Goal: Transaction & Acquisition: Purchase product/service

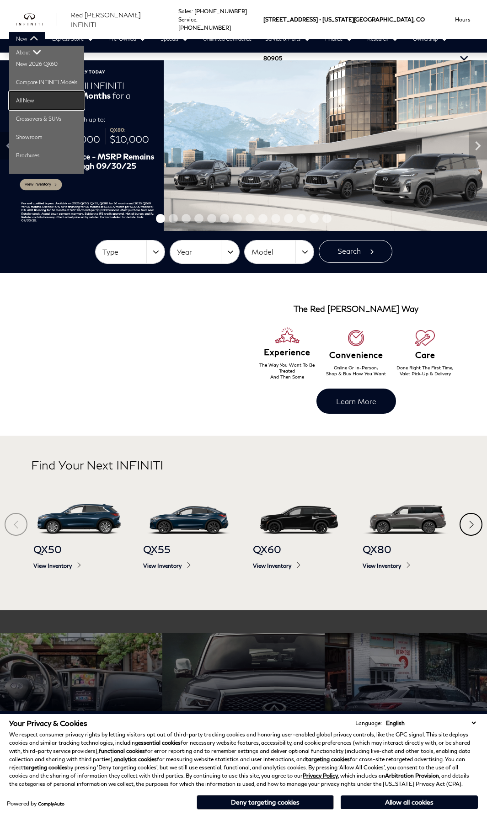
click at [31, 102] on link "All New" at bounding box center [46, 100] width 75 height 18
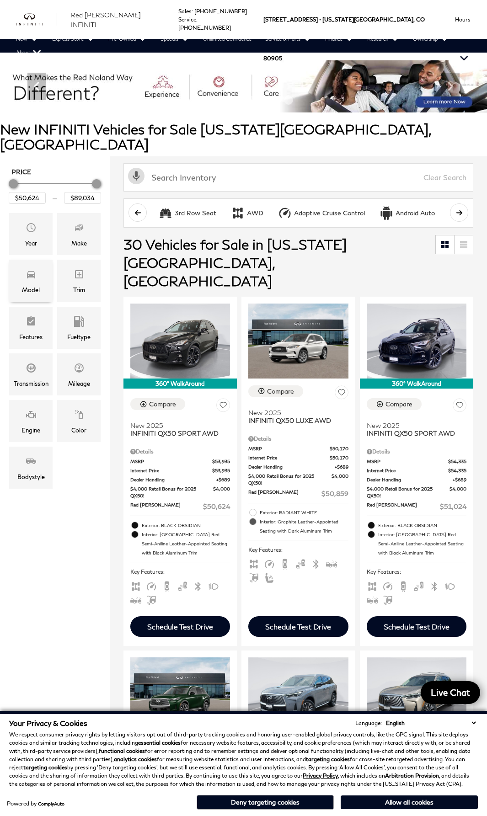
click at [16, 260] on div "Model" at bounding box center [30, 281] width 43 height 42
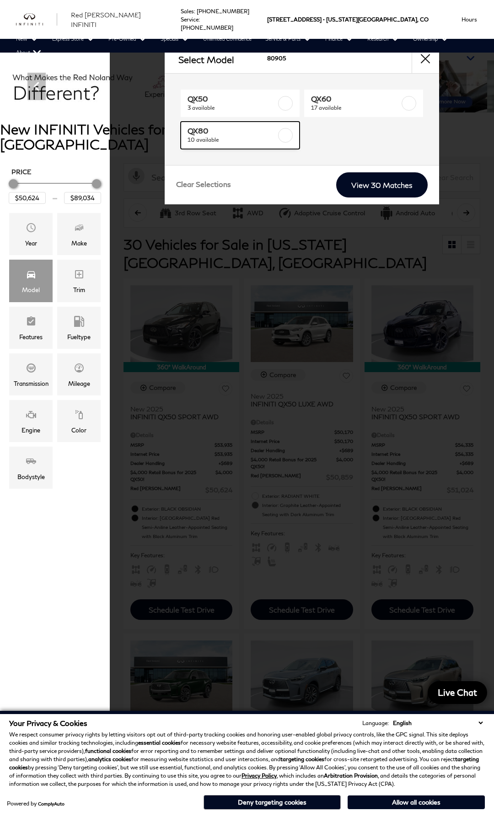
click at [216, 143] on span "10 available" at bounding box center [233, 139] width 90 height 9
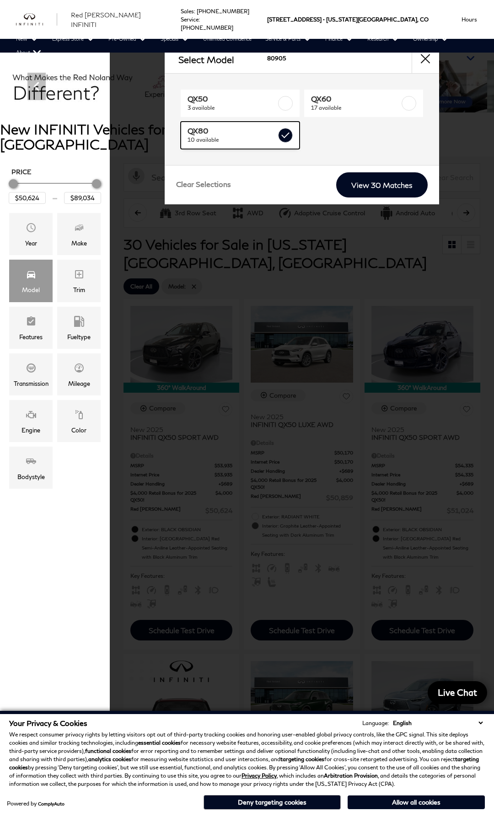
type input "$81,389"
checkbox input "true"
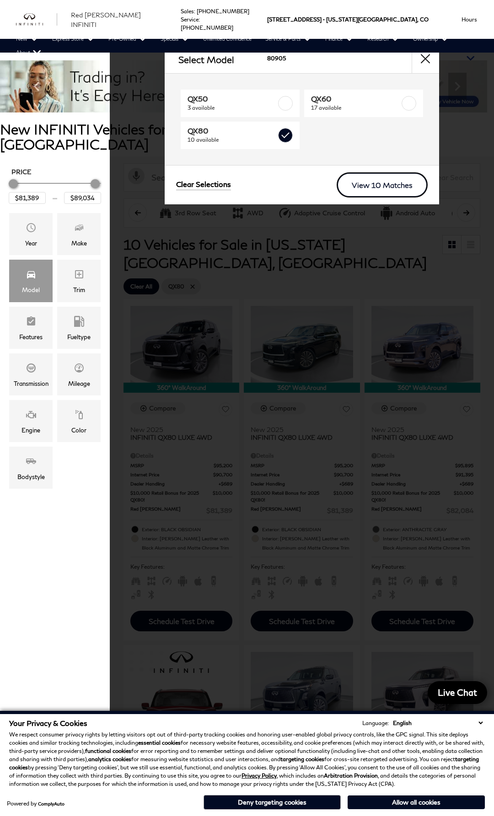
click at [360, 186] on link "View 10 Matches" at bounding box center [382, 184] width 91 height 25
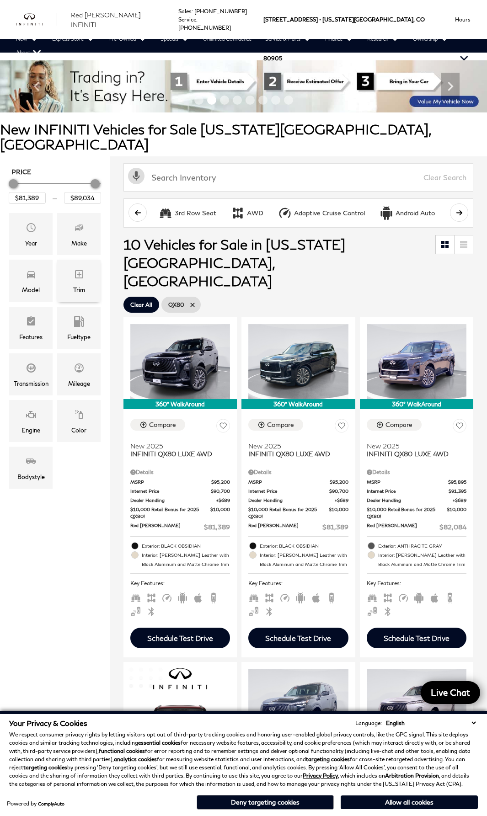
click at [84, 267] on span "Trim" at bounding box center [79, 276] width 11 height 18
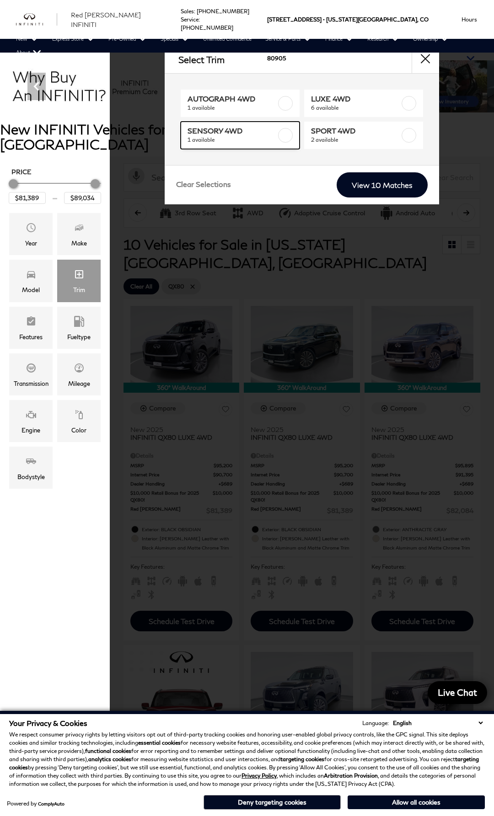
click at [217, 136] on span "1 available" at bounding box center [233, 139] width 90 height 9
type input "$89,034"
checkbox input "true"
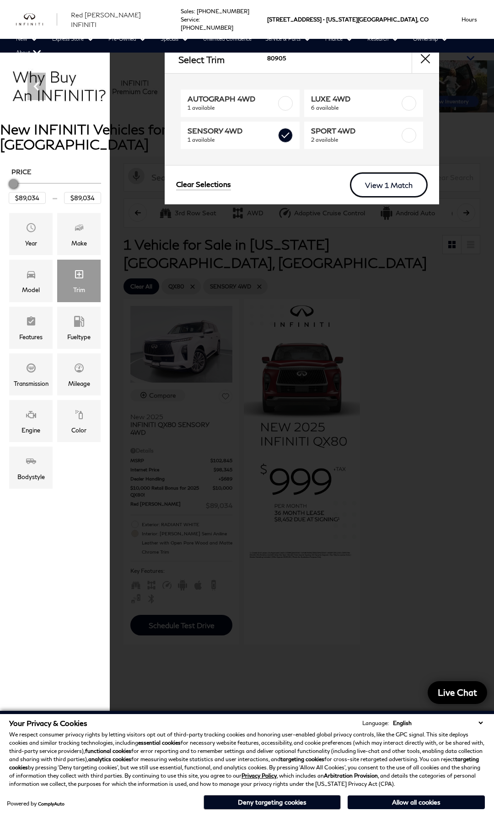
click at [408, 184] on link "View 1 Match" at bounding box center [389, 184] width 78 height 25
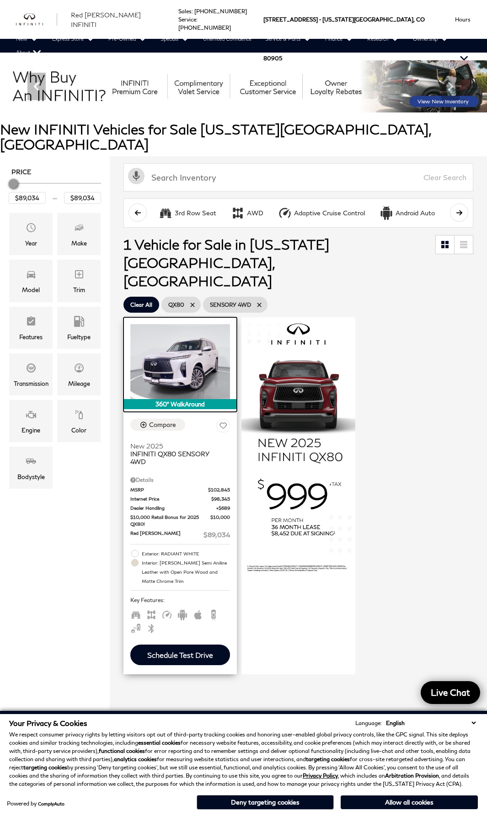
click at [201, 330] on img at bounding box center [180, 361] width 100 height 75
click at [194, 324] on img at bounding box center [180, 361] width 100 height 75
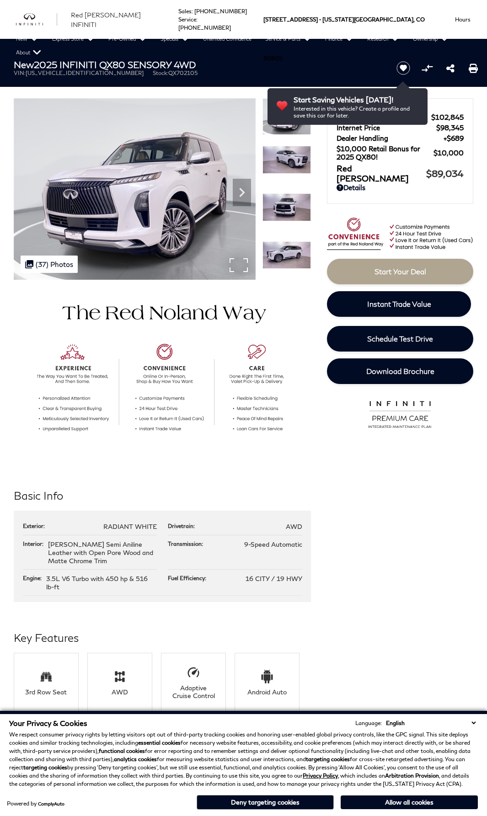
click at [247, 274] on img at bounding box center [135, 189] width 242 height 182
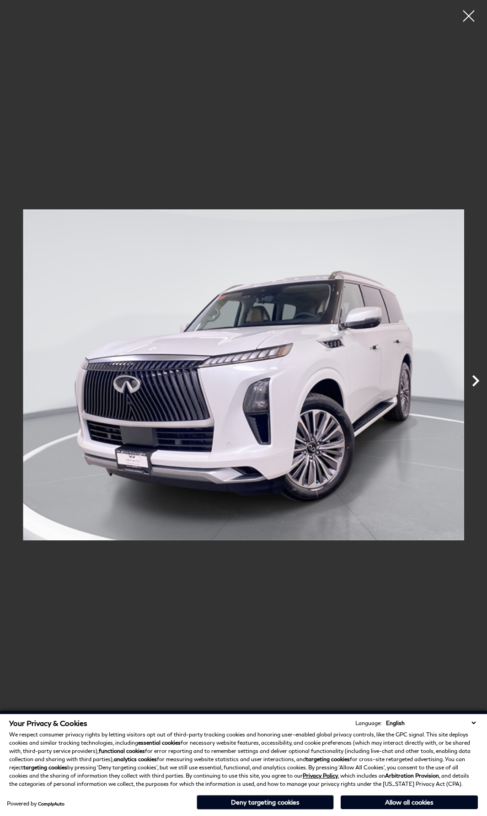
click at [477, 380] on icon "Next" at bounding box center [475, 381] width 7 height 11
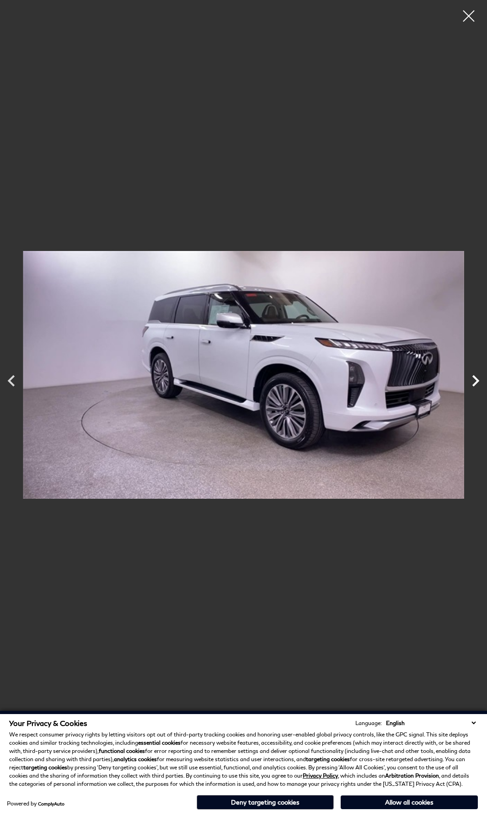
click at [477, 380] on icon "Next" at bounding box center [475, 381] width 7 height 11
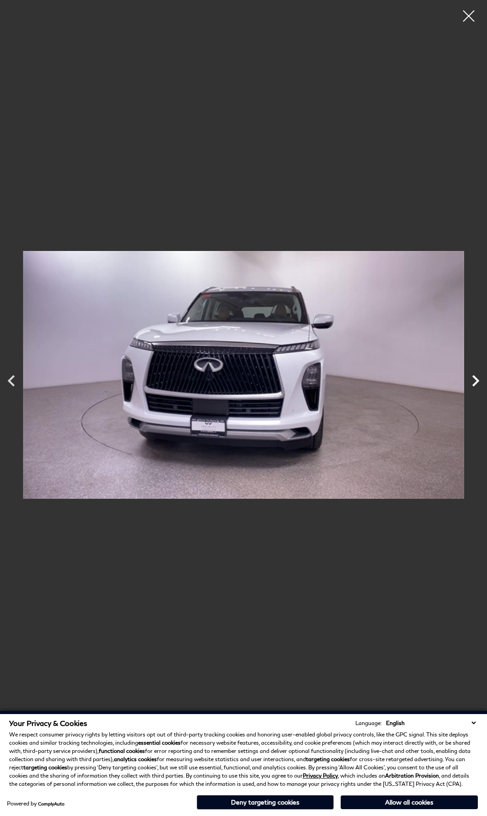
click at [477, 380] on icon "Next" at bounding box center [475, 381] width 7 height 11
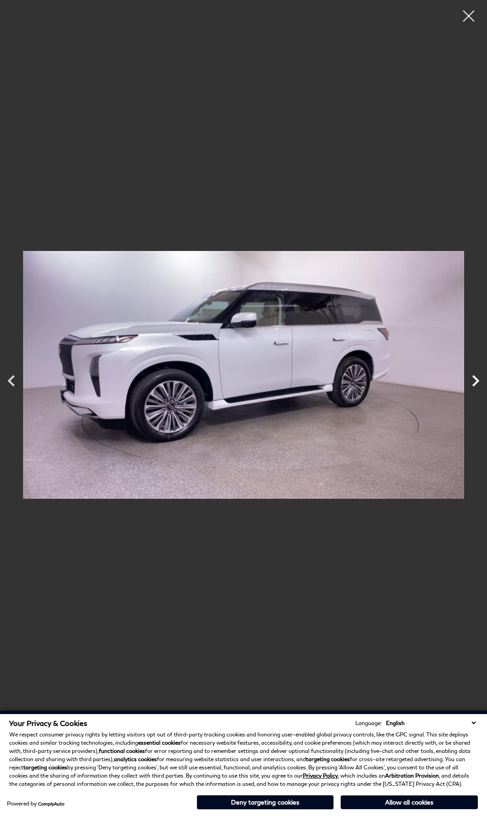
click at [477, 380] on icon "Next" at bounding box center [475, 381] width 7 height 11
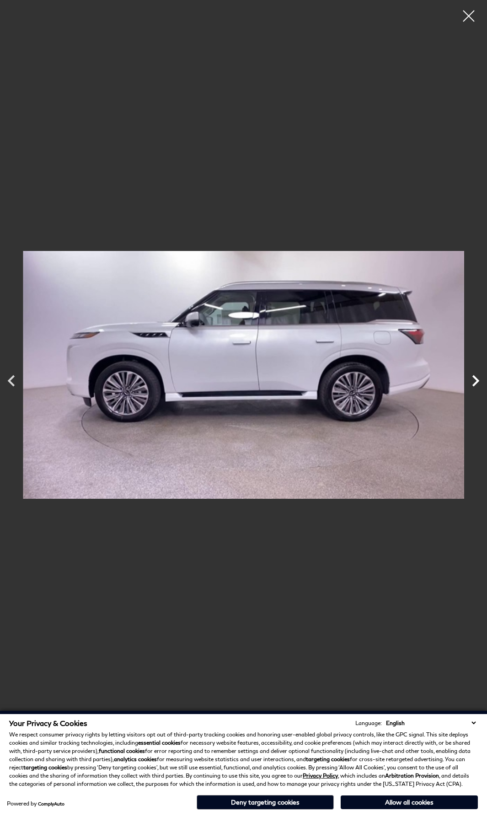
click at [477, 380] on icon "Next" at bounding box center [475, 381] width 7 height 11
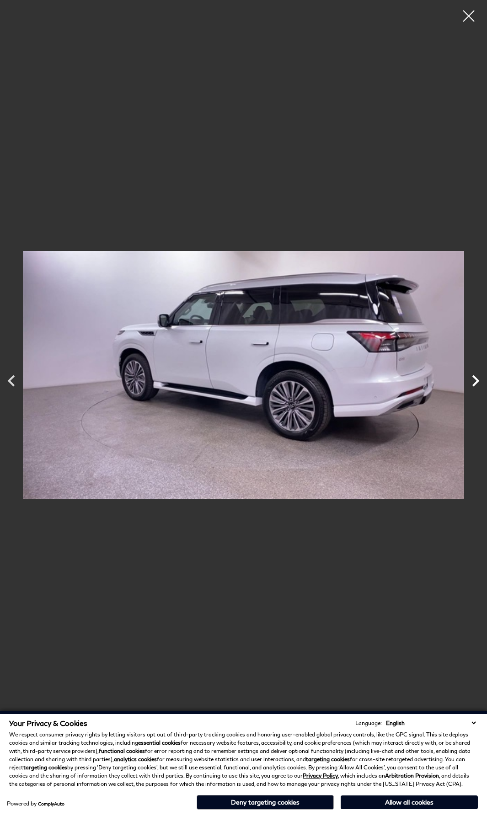
click at [477, 380] on icon "Next" at bounding box center [475, 381] width 7 height 11
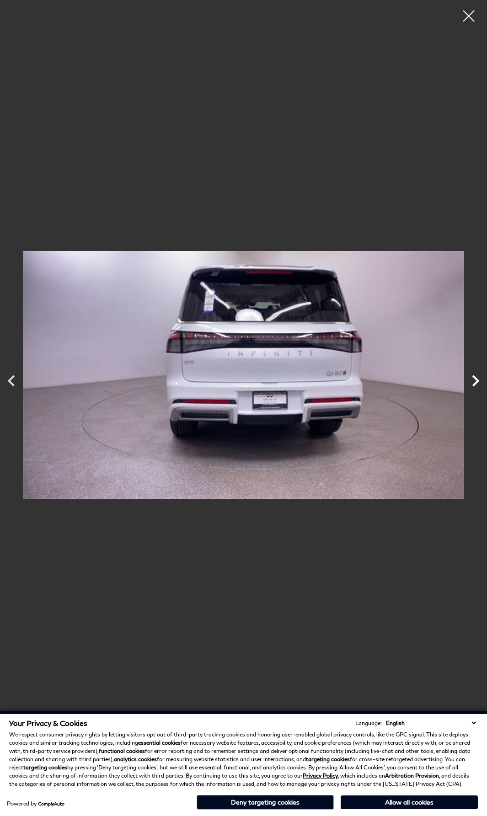
click at [477, 380] on icon "Next" at bounding box center [475, 381] width 7 height 11
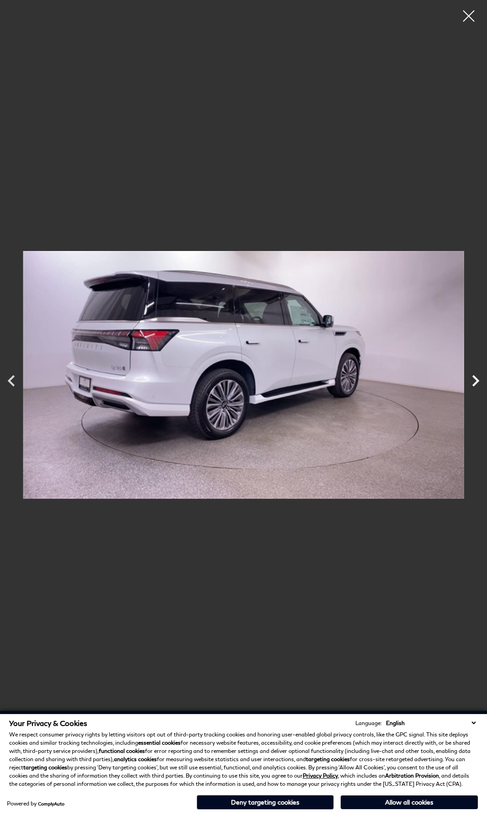
click at [477, 380] on icon "Next" at bounding box center [475, 381] width 7 height 11
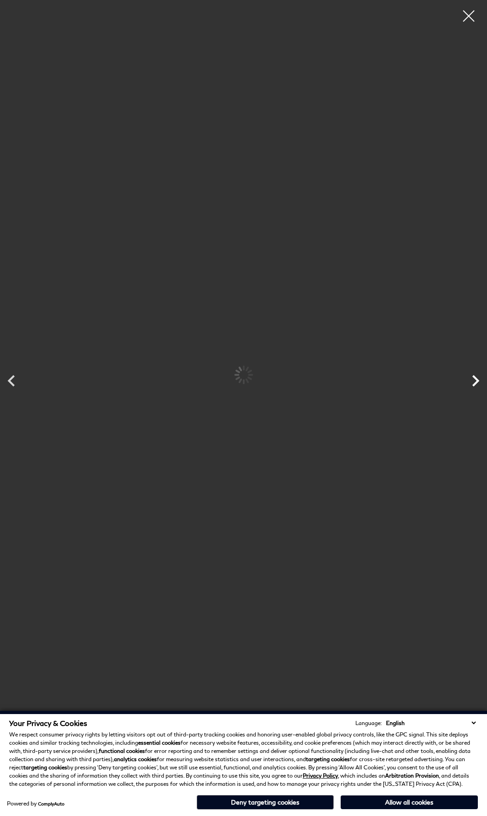
click at [477, 380] on icon "Next" at bounding box center [475, 381] width 7 height 11
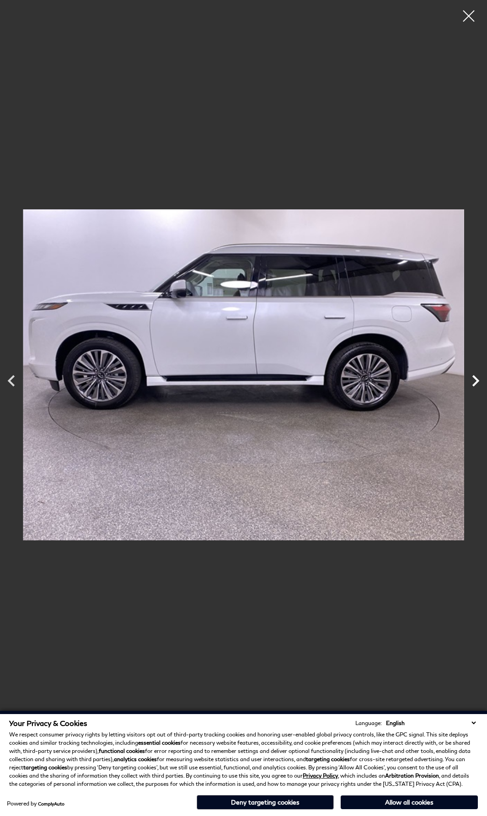
click at [477, 380] on icon "Next" at bounding box center [475, 381] width 7 height 11
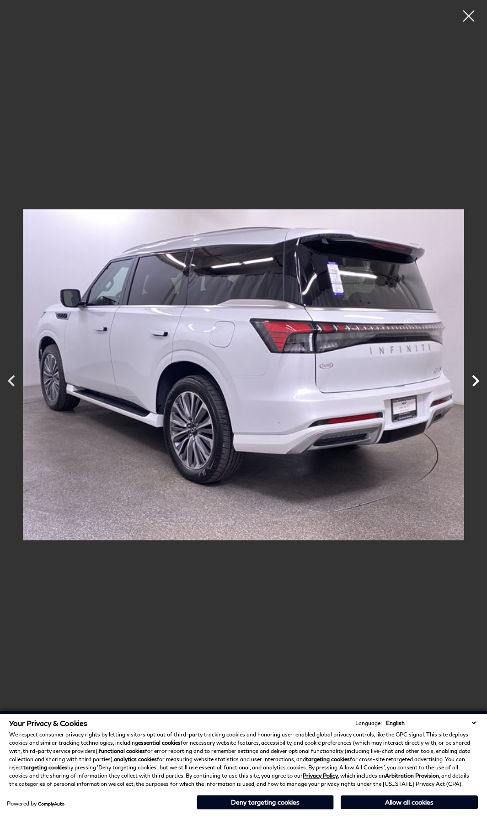
click at [477, 380] on icon "Next" at bounding box center [475, 381] width 7 height 11
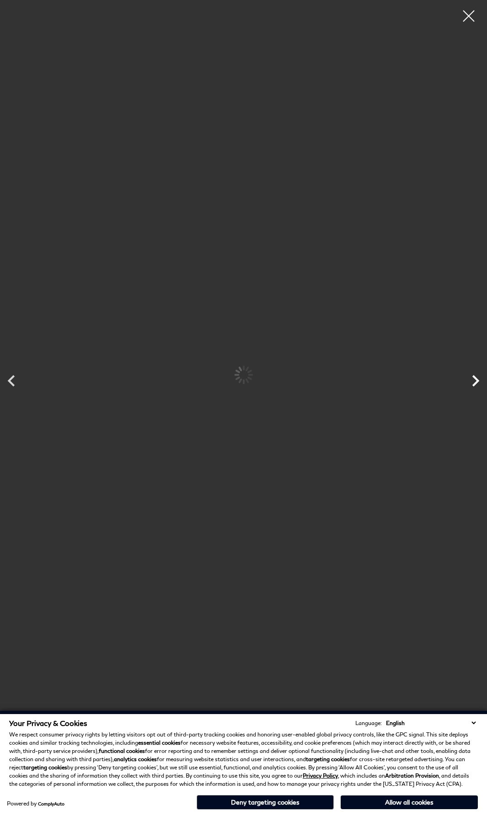
click at [477, 380] on icon "Next" at bounding box center [475, 381] width 7 height 11
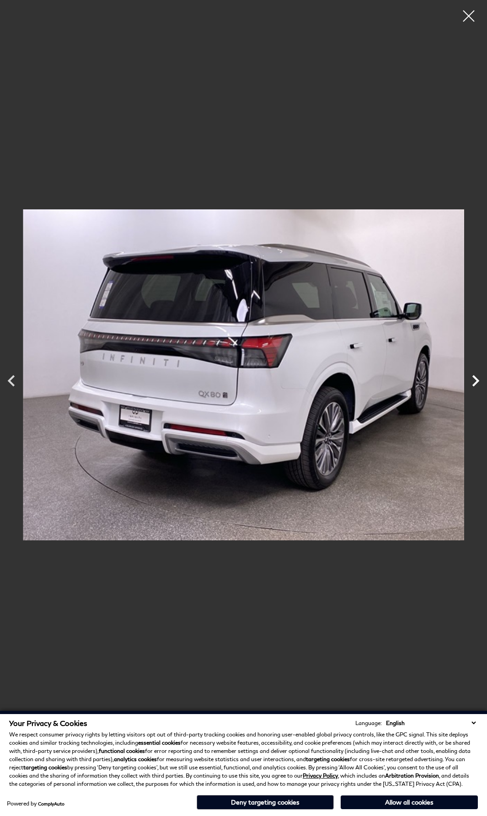
click at [477, 380] on icon "Next" at bounding box center [475, 381] width 7 height 11
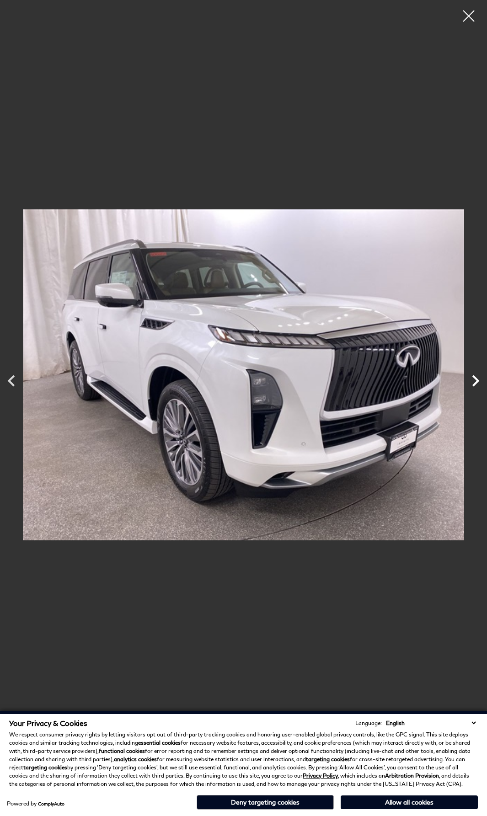
click at [477, 380] on icon "Next" at bounding box center [475, 381] width 7 height 11
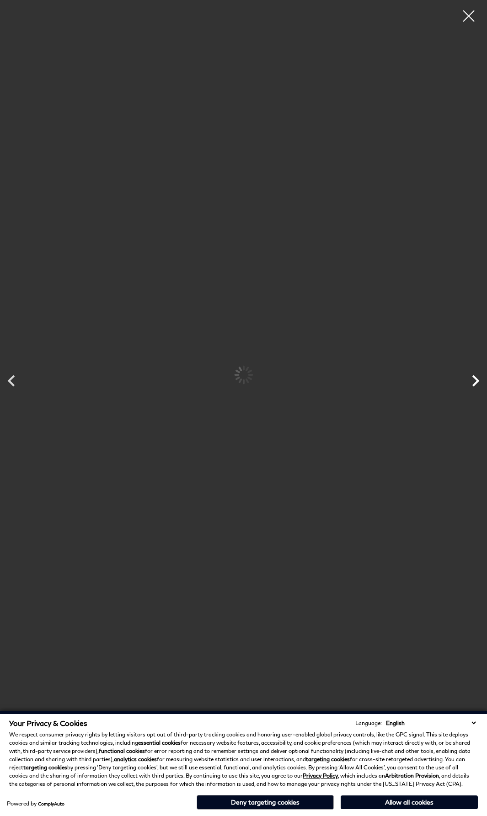
click at [477, 380] on icon "Next" at bounding box center [475, 381] width 7 height 11
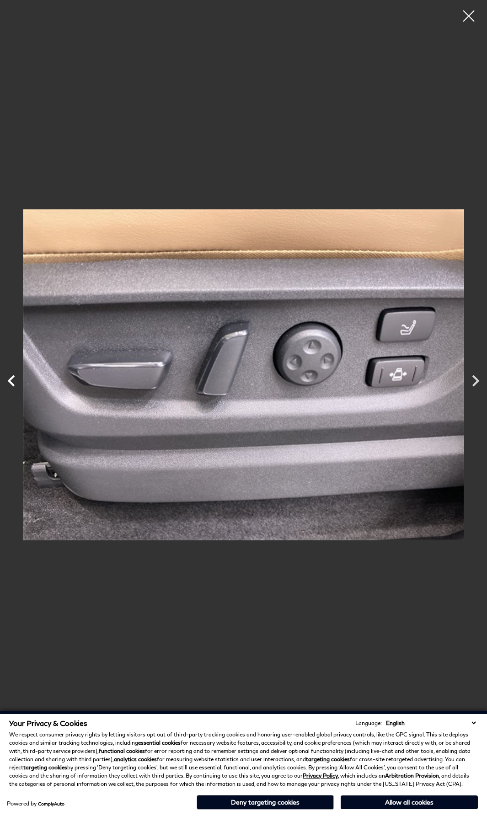
click at [15, 382] on icon "Previous" at bounding box center [11, 381] width 23 height 23
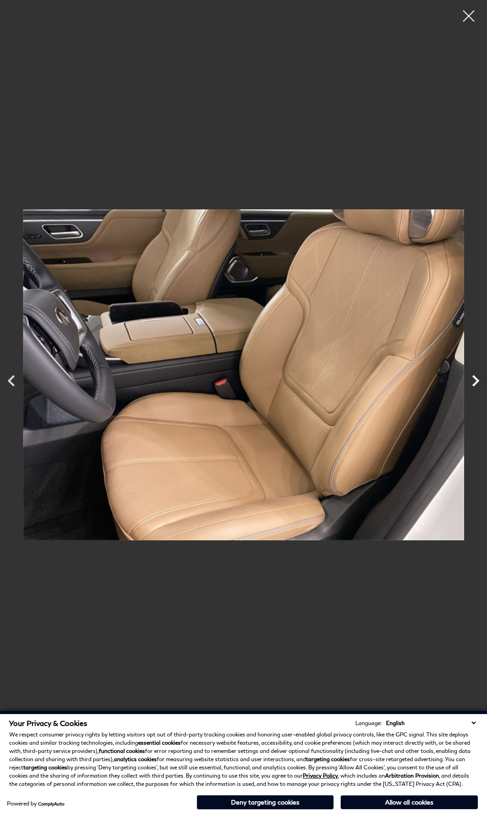
click at [475, 384] on icon "Next" at bounding box center [475, 381] width 7 height 11
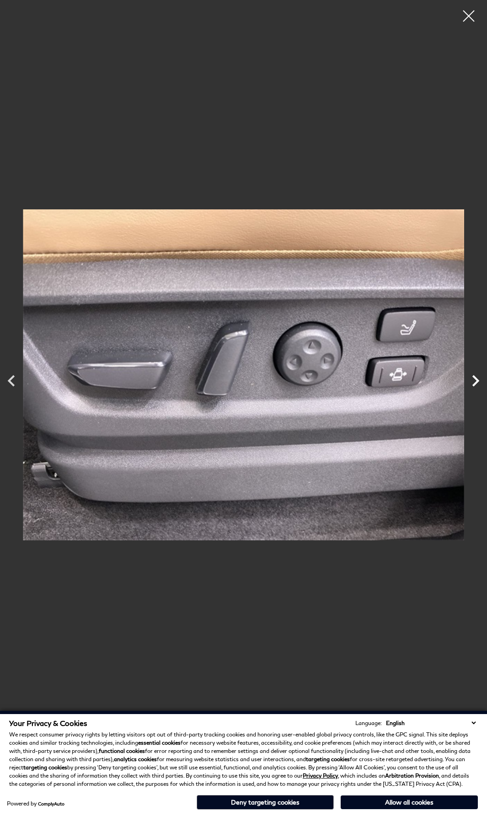
click at [475, 384] on icon "Next" at bounding box center [475, 381] width 7 height 11
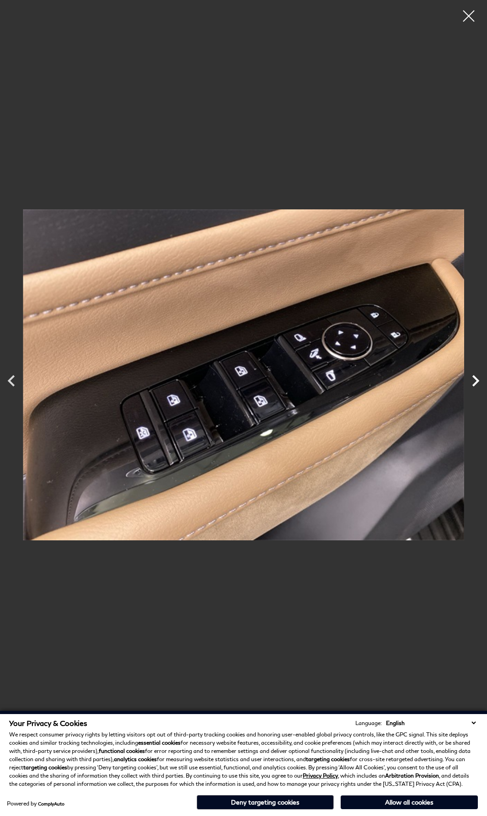
click at [475, 384] on icon "Next" at bounding box center [475, 381] width 7 height 11
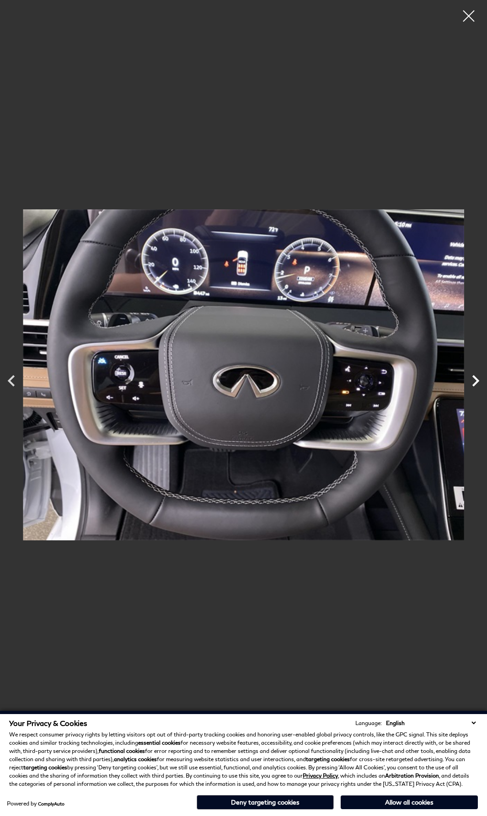
click at [475, 384] on icon "Next" at bounding box center [475, 381] width 7 height 11
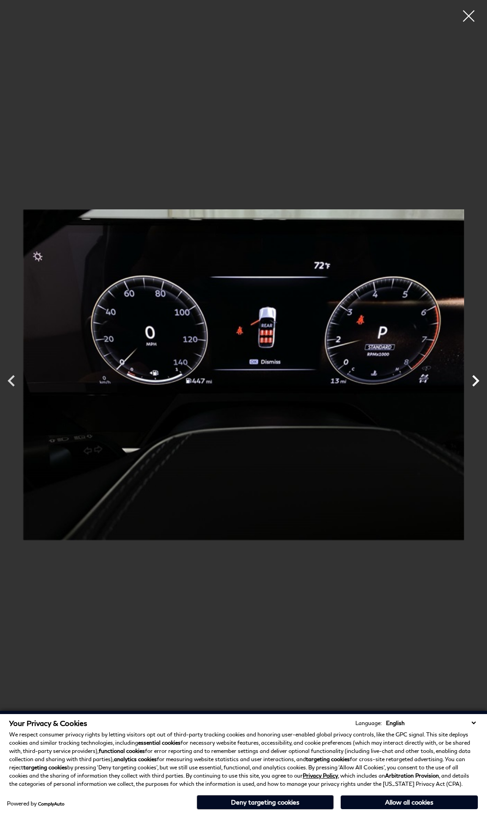
click at [475, 384] on icon "Next" at bounding box center [475, 381] width 7 height 11
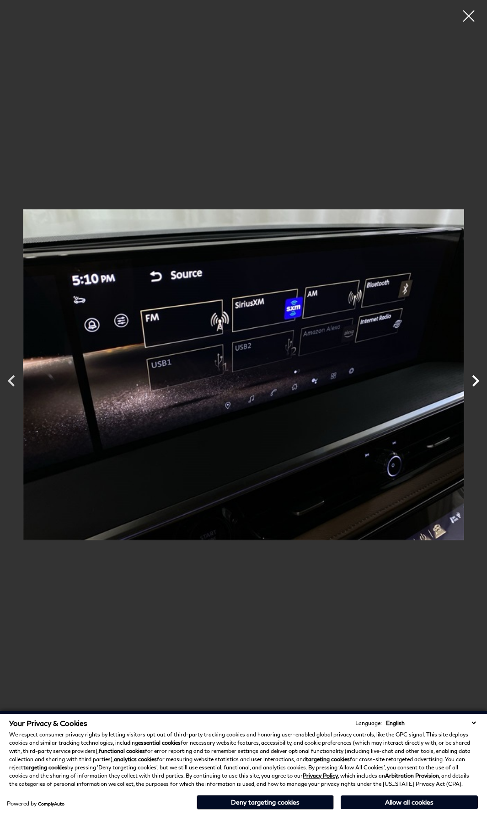
click at [475, 384] on icon "Next" at bounding box center [475, 381] width 7 height 11
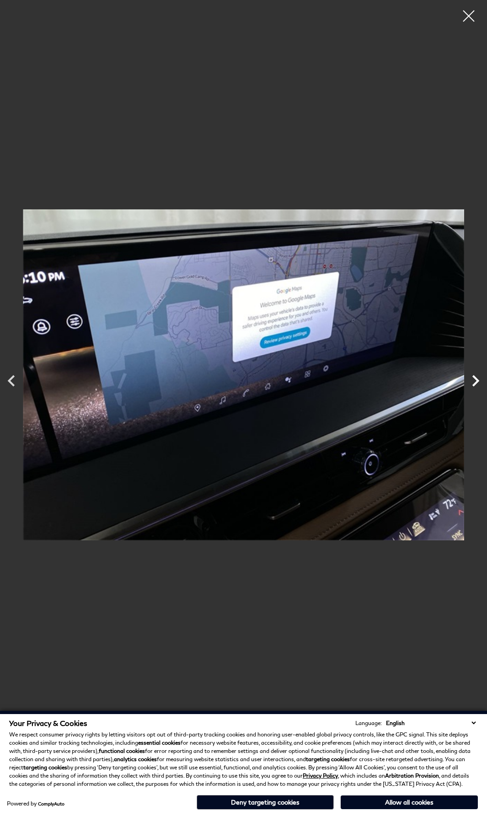
click at [475, 384] on icon "Next" at bounding box center [475, 381] width 7 height 11
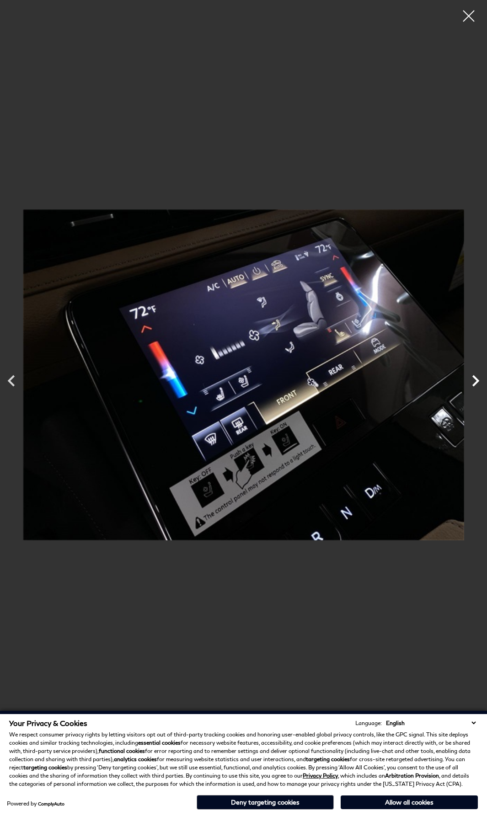
click at [475, 384] on icon "Next" at bounding box center [475, 381] width 7 height 11
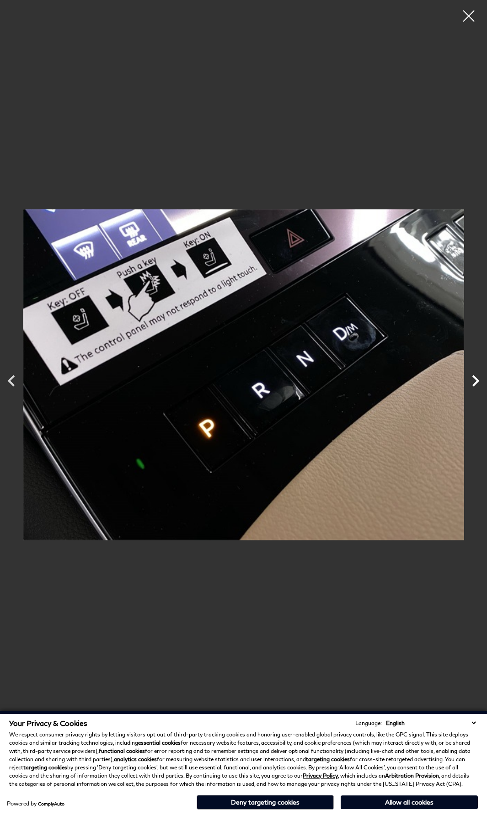
click at [475, 384] on icon "Next" at bounding box center [475, 381] width 7 height 11
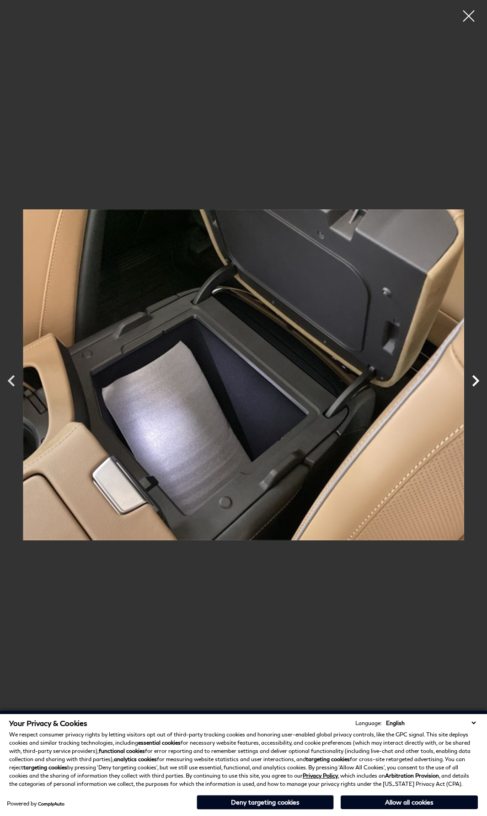
click at [475, 384] on icon "Next" at bounding box center [475, 381] width 7 height 11
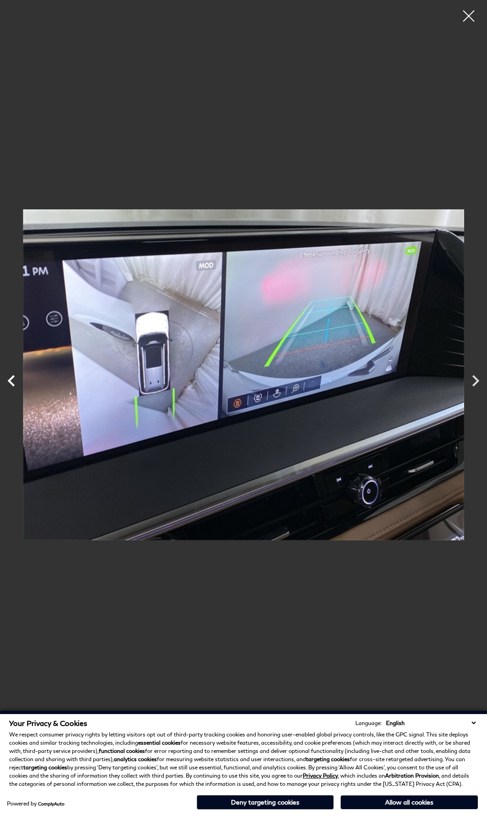
click at [10, 385] on icon "Previous" at bounding box center [11, 381] width 23 height 23
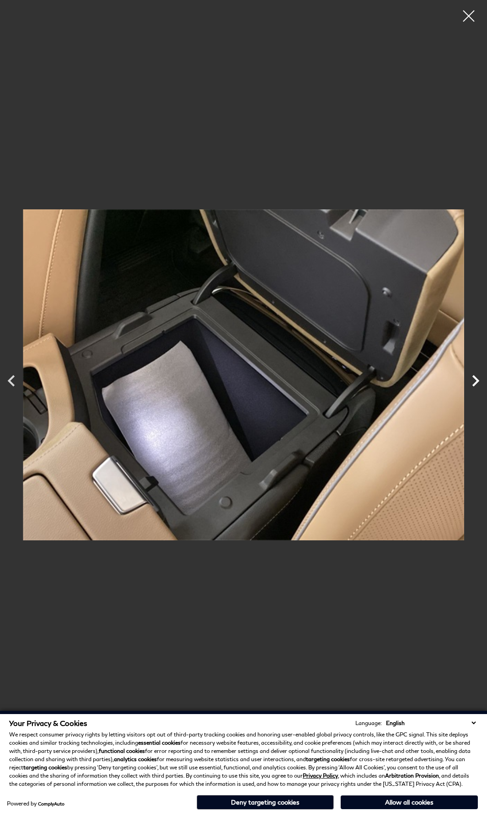
click at [476, 389] on icon "Next" at bounding box center [475, 381] width 23 height 23
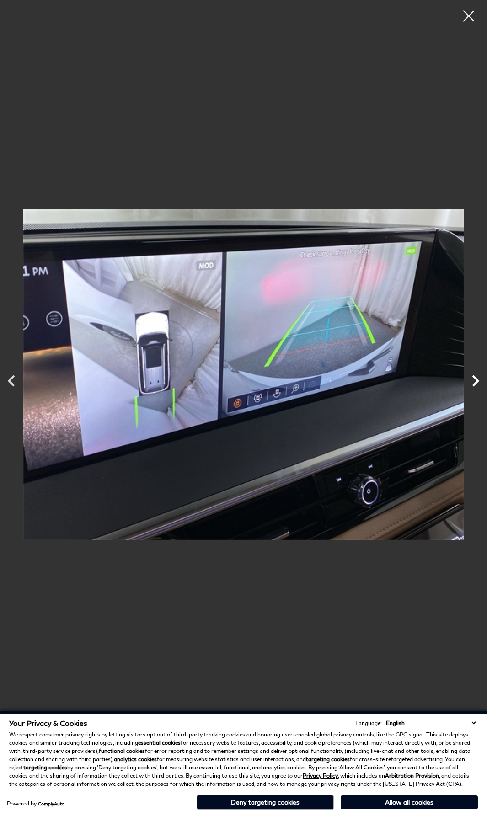
click at [476, 389] on icon "Next" at bounding box center [475, 381] width 23 height 23
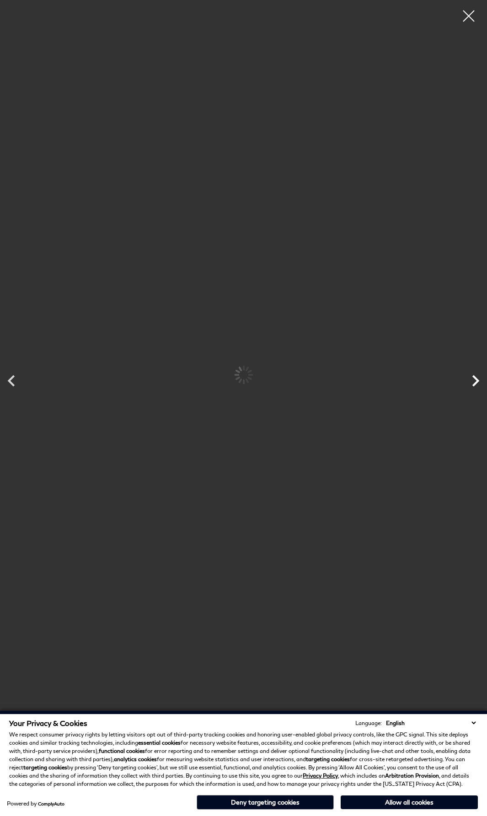
click at [476, 389] on icon "Next" at bounding box center [475, 381] width 23 height 23
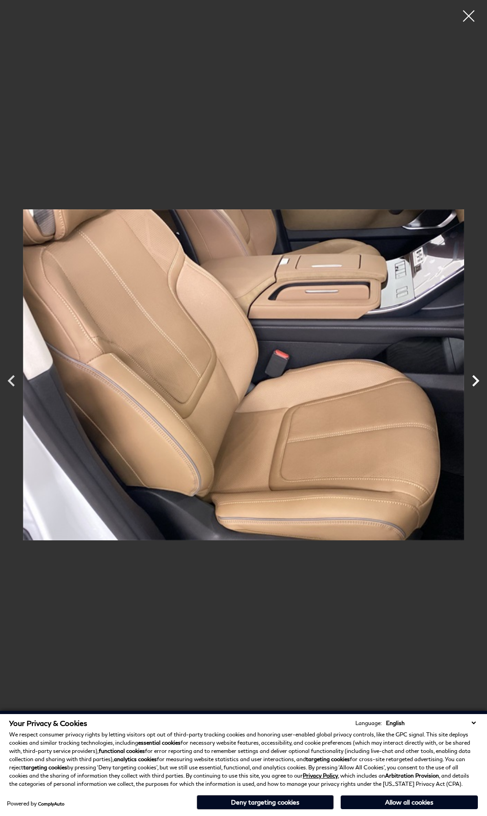
click at [476, 389] on icon "Next" at bounding box center [475, 381] width 23 height 23
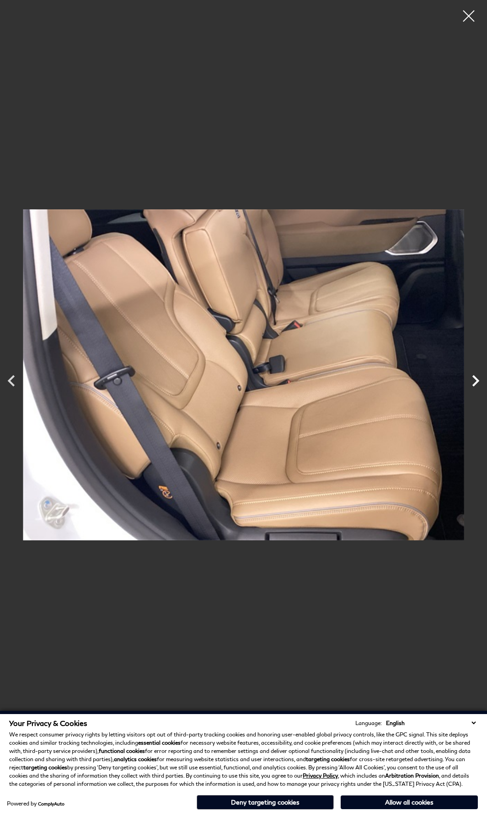
click at [476, 389] on icon "Next" at bounding box center [475, 381] width 23 height 23
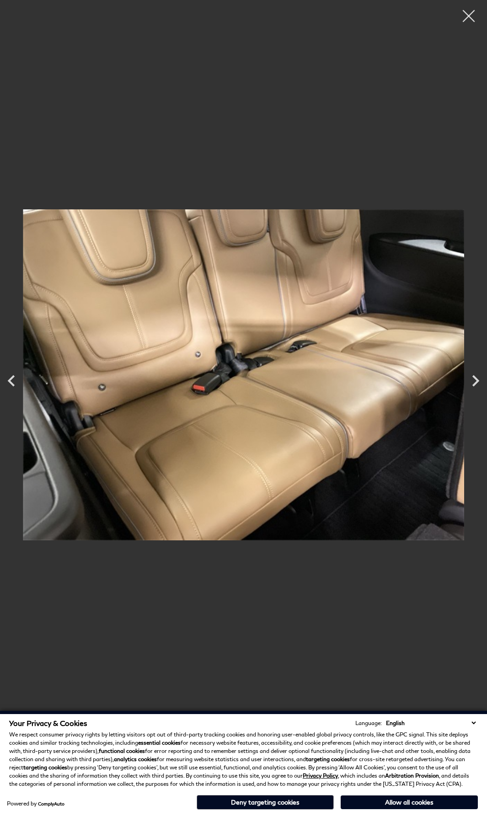
click at [477, 13] on div at bounding box center [469, 16] width 24 height 24
